Goal: Information Seeking & Learning: Learn about a topic

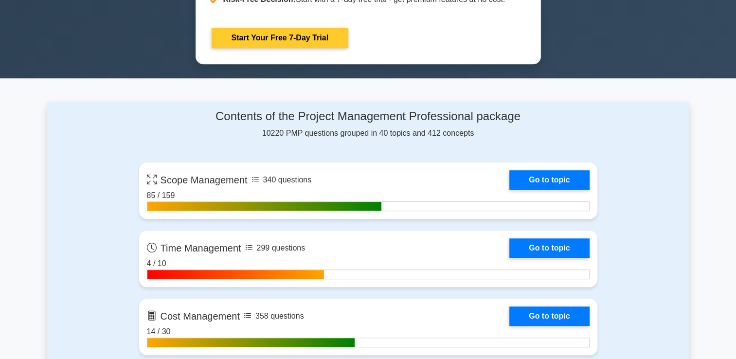
scroll to position [632, 0]
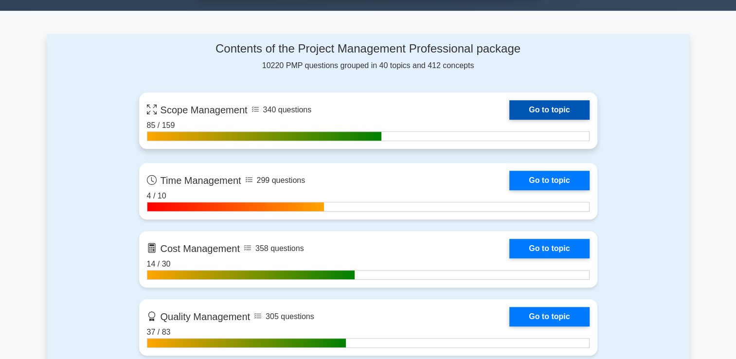
click at [547, 112] on link "Go to topic" at bounding box center [549, 109] width 80 height 19
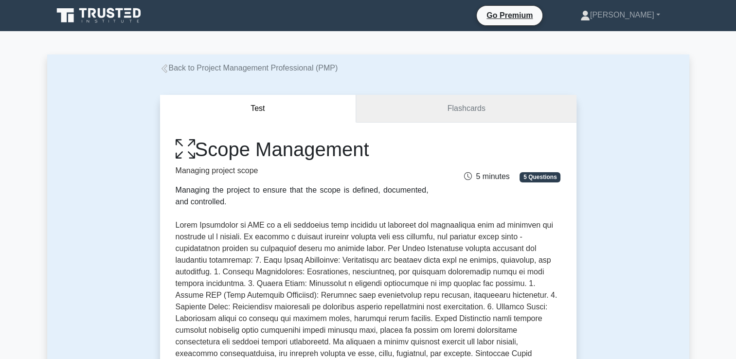
click at [422, 116] on link "Flashcards" at bounding box center [466, 109] width 220 height 28
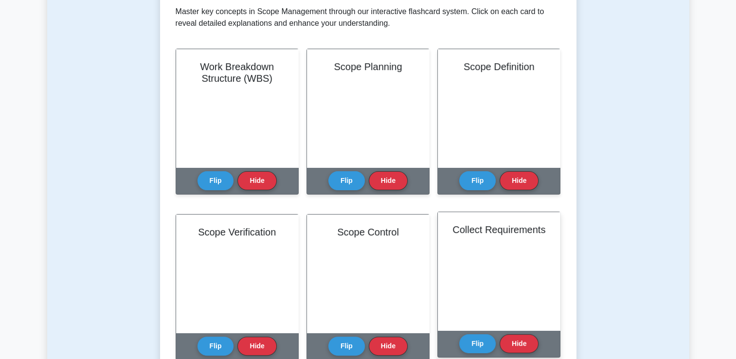
scroll to position [195, 0]
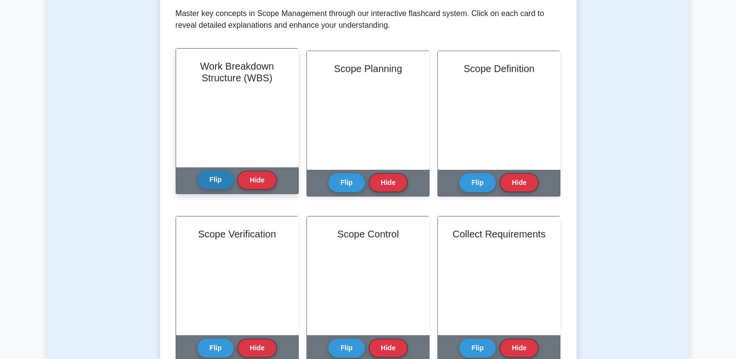
click at [228, 182] on button "Flip" at bounding box center [216, 179] width 36 height 19
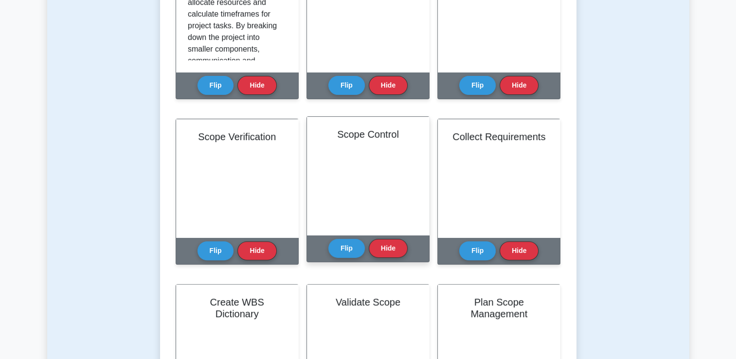
scroll to position [292, 0]
